Goal: Answer question/provide support

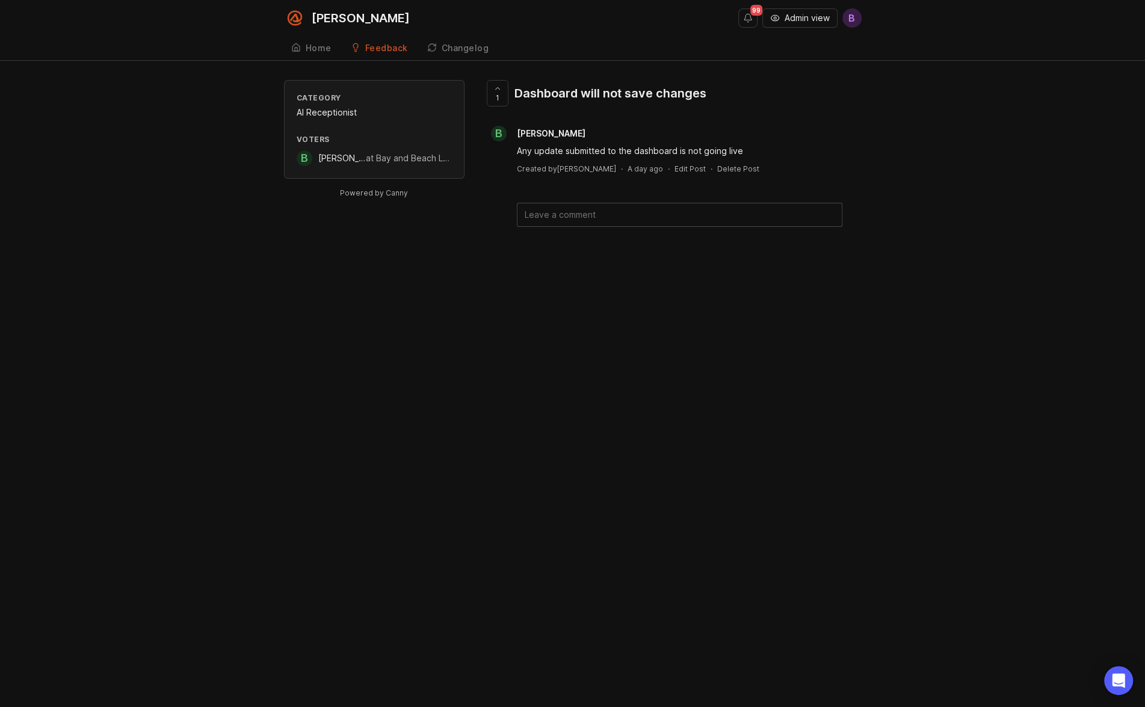
click at [674, 92] on div "Dashboard will not save changes" at bounding box center [611, 93] width 192 height 17
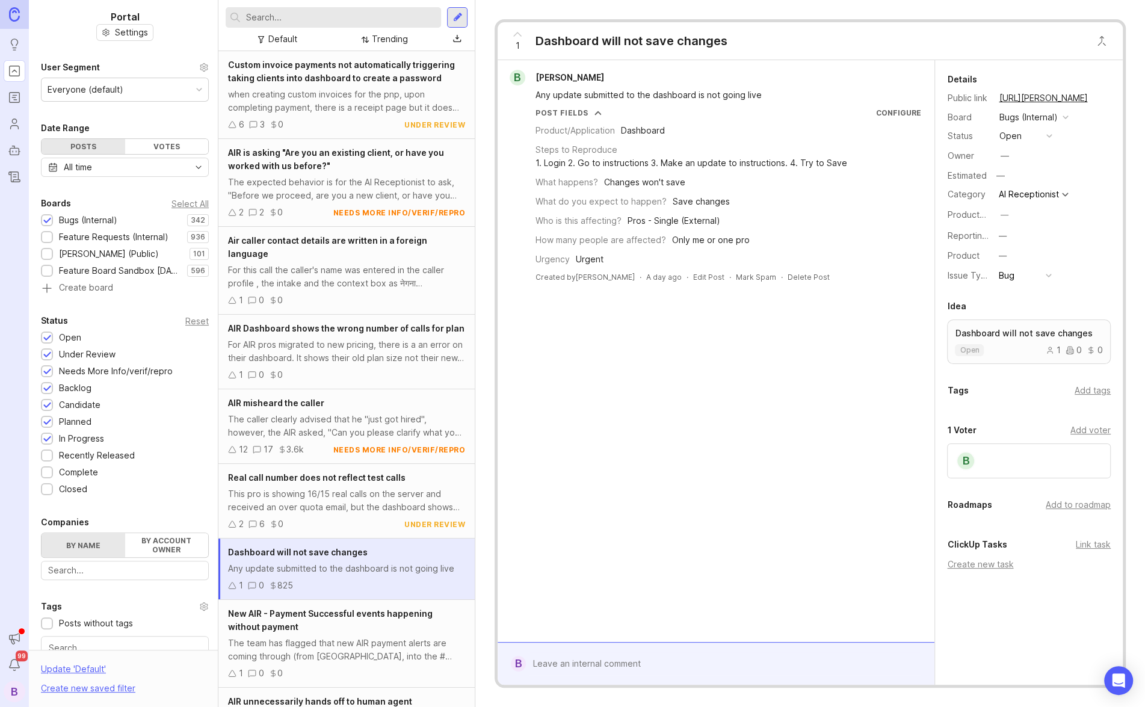
click at [740, 191] on div "Product/Application Dashboard Steps to Reproduce 1. Login 2. Go to instructions…" at bounding box center [728, 192] width 385 height 148
drag, startPoint x: 636, startPoint y: 80, endPoint x: 534, endPoint y: 78, distance: 102.4
click at [534, 78] on div "B [PERSON_NAME]" at bounding box center [716, 78] width 427 height 16
copy span "[PERSON_NAME]"
